Goal: Task Accomplishment & Management: Use online tool/utility

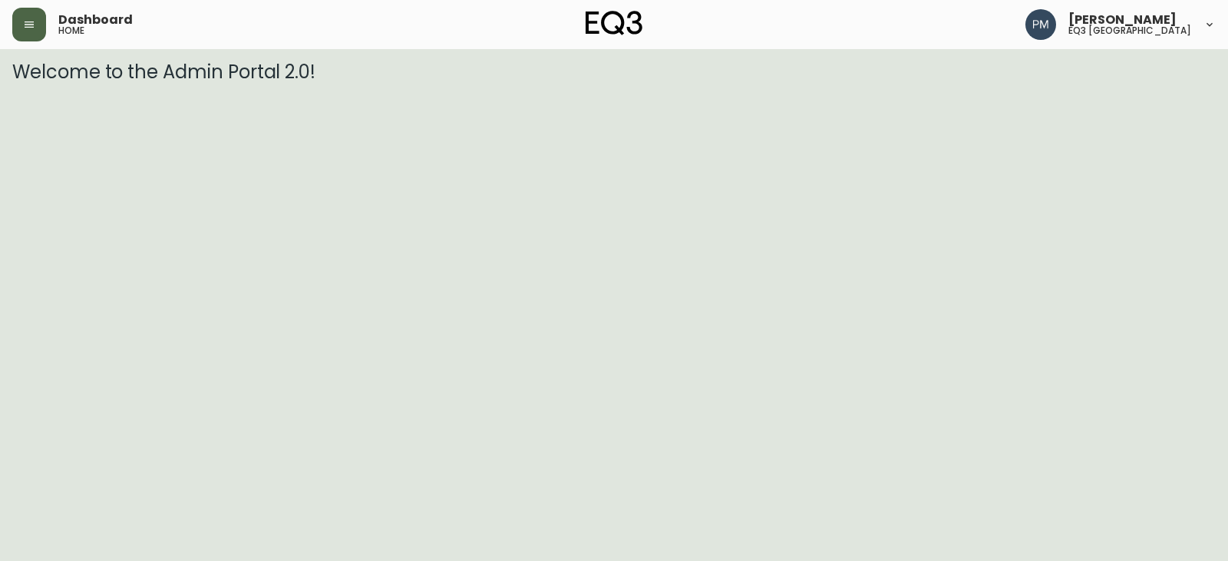
click at [32, 33] on button "button" at bounding box center [29, 25] width 34 height 34
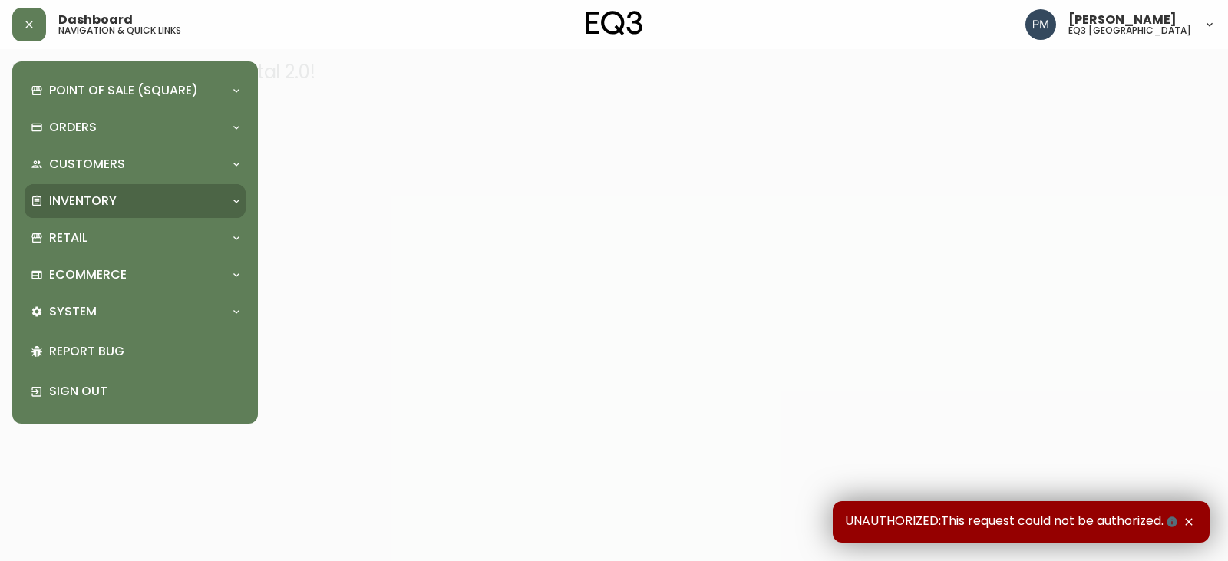
click at [112, 193] on p "Inventory" at bounding box center [83, 201] width 68 height 17
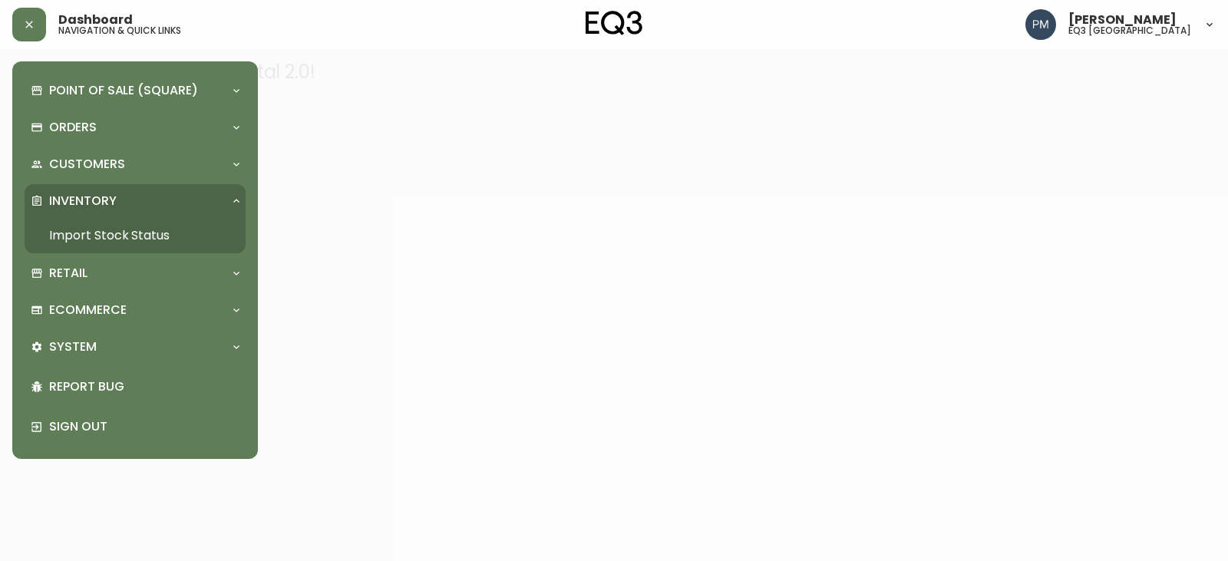
click at [100, 227] on link "Import Stock Status" at bounding box center [135, 235] width 221 height 35
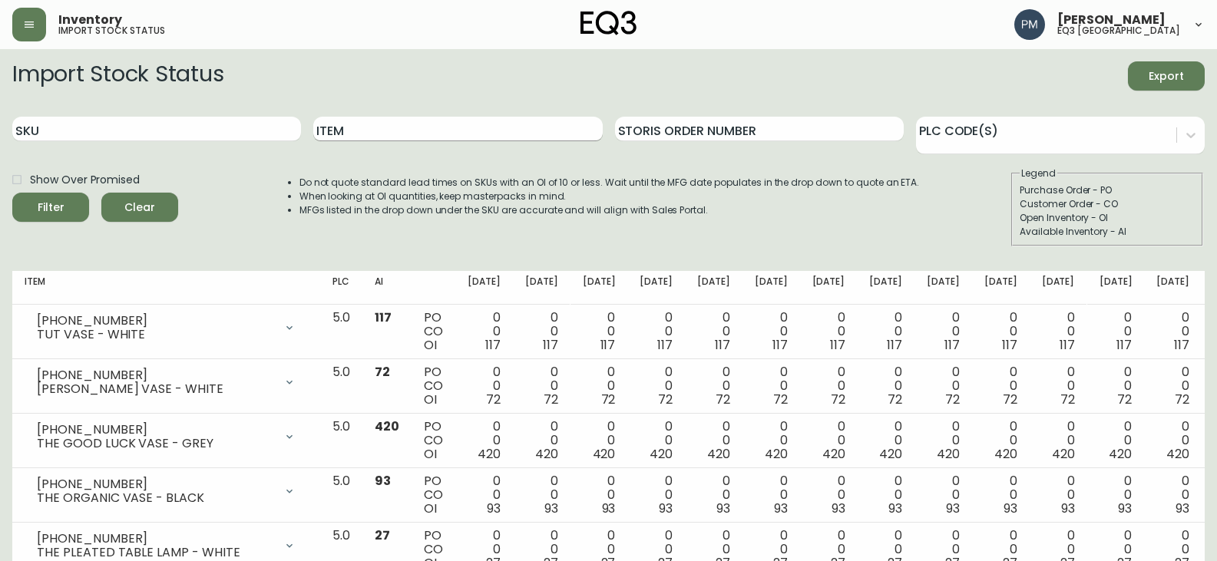
click at [390, 121] on input "Item" at bounding box center [457, 129] width 289 height 25
type input "MEsa"
click at [12, 193] on button "Filter" at bounding box center [50, 207] width 77 height 29
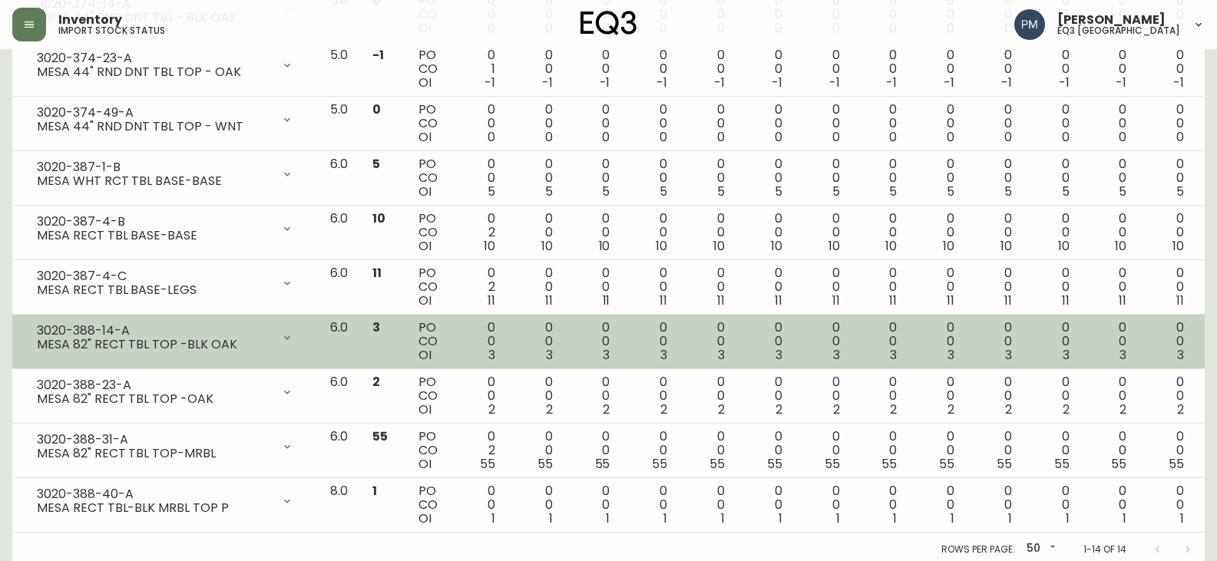
scroll to position [537, 0]
